Goal: Task Accomplishment & Management: Complete application form

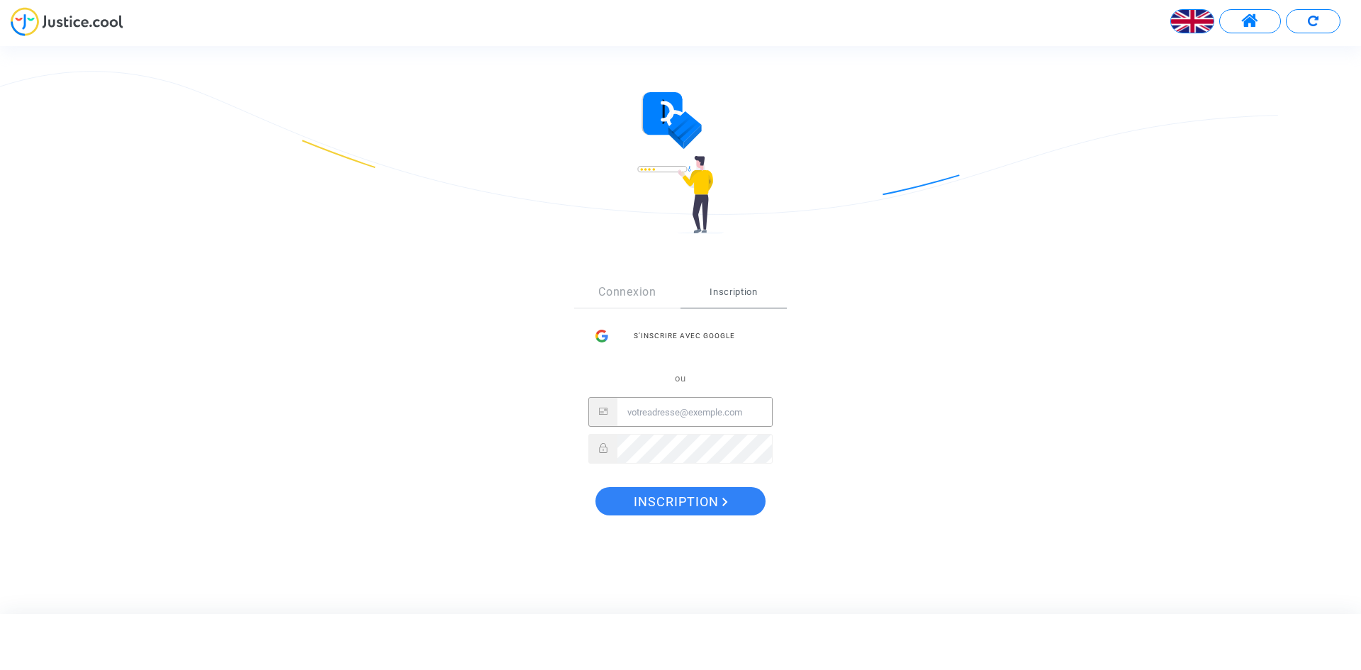
click at [712, 410] on input "Email" at bounding box center [694, 412] width 155 height 28
click at [977, 396] on div "Sign Up Connexion Inscription S’inscrire avec Google ou Inscription" at bounding box center [680, 401] width 612 height 306
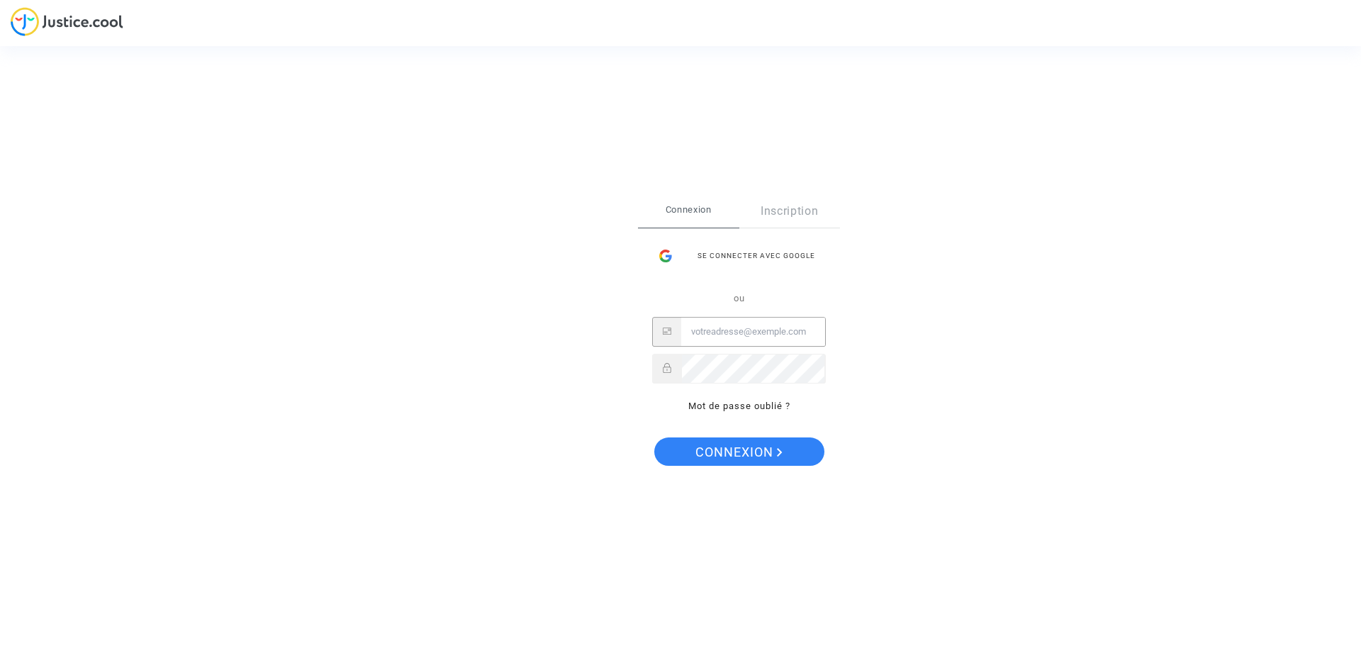
click at [726, 328] on input "Email" at bounding box center [753, 332] width 144 height 28
type input "[EMAIL_ADDRESS][DOMAIN_NAME]"
click at [654, 437] on button "Connexion" at bounding box center [739, 451] width 170 height 28
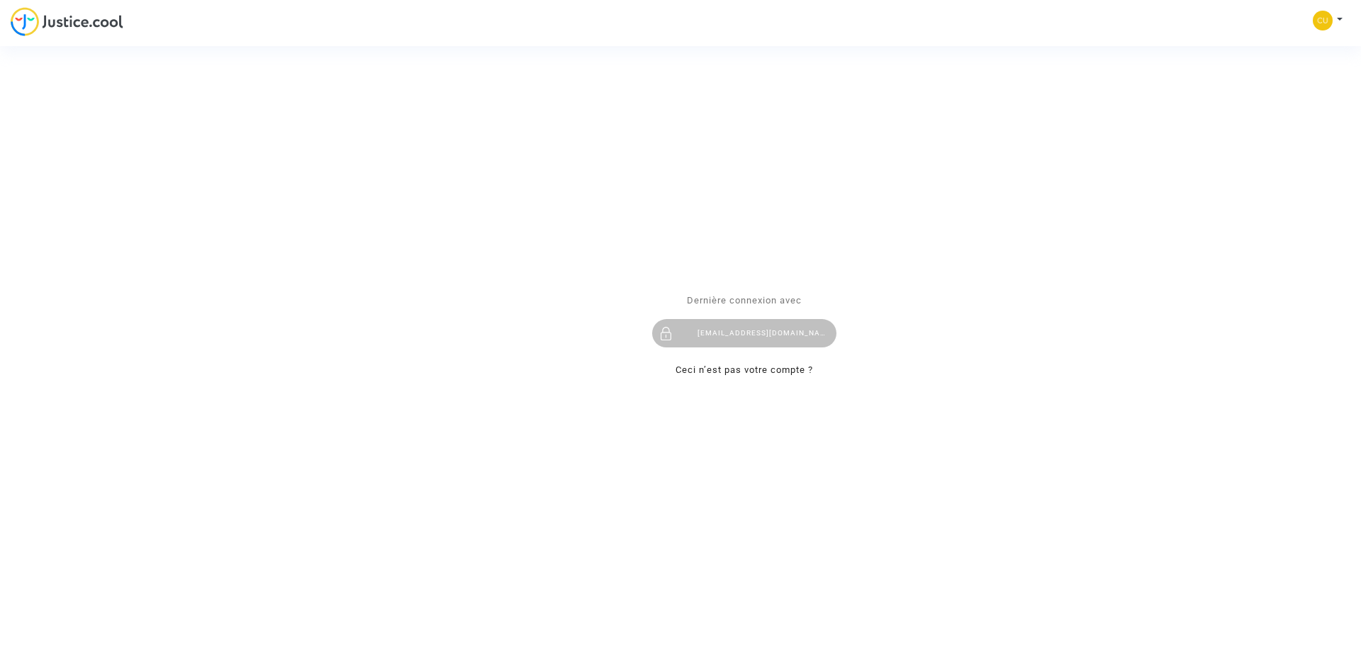
click at [1339, 19] on div "Se connecter Dernière connexion avec [EMAIL_ADDRESS][DOMAIN_NAME] Ceci n’est pa…" at bounding box center [680, 335] width 1361 height 670
click at [1338, 18] on div "Se connecter Dernière connexion avec [EMAIL_ADDRESS][DOMAIN_NAME] Ceci n’est pa…" at bounding box center [680, 335] width 1361 height 670
click at [1328, 19] on div "Se connecter Dernière connexion avec [EMAIL_ADDRESS][DOMAIN_NAME] Ceci n’est pa…" at bounding box center [680, 335] width 1361 height 670
click at [1339, 17] on div "Se connecter Dernière connexion avec [EMAIL_ADDRESS][DOMAIN_NAME] Ceci n’est pa…" at bounding box center [680, 335] width 1361 height 670
click at [744, 328] on div "[EMAIL_ADDRESS][DOMAIN_NAME]" at bounding box center [744, 333] width 184 height 28
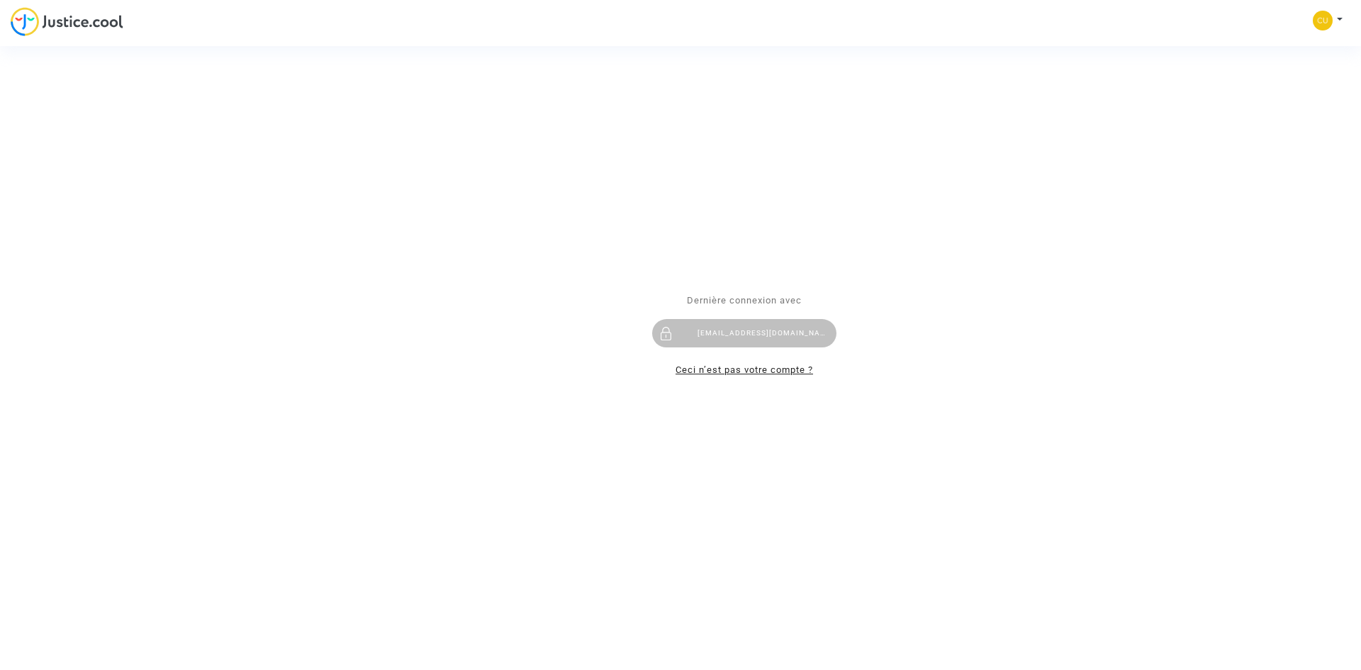
click at [741, 364] on link "Ceci n’est pas votre compte ?" at bounding box center [745, 369] width 138 height 11
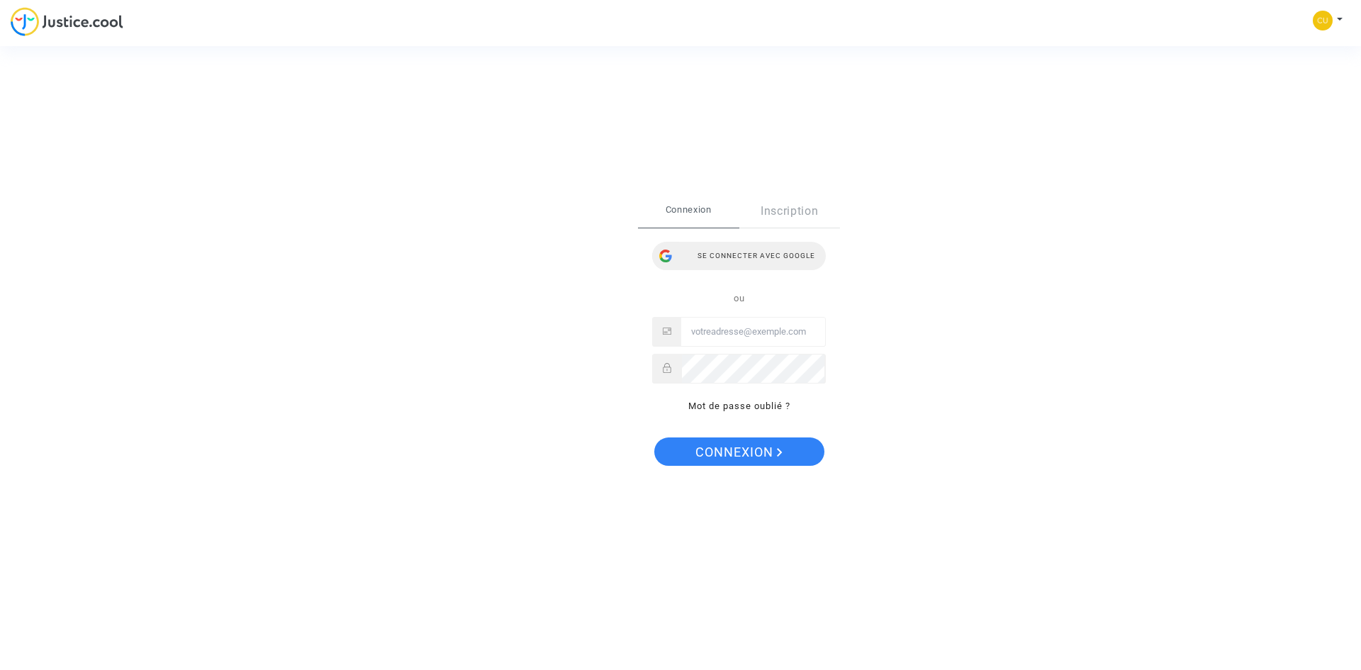
click at [724, 258] on div "Se connecter avec Google" at bounding box center [739, 256] width 174 height 28
